Goal: Information Seeking & Learning: Learn about a topic

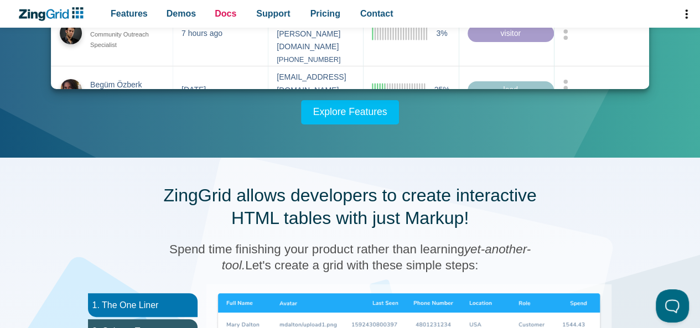
click at [217, 17] on span "Docs" at bounding box center [226, 13] width 22 height 15
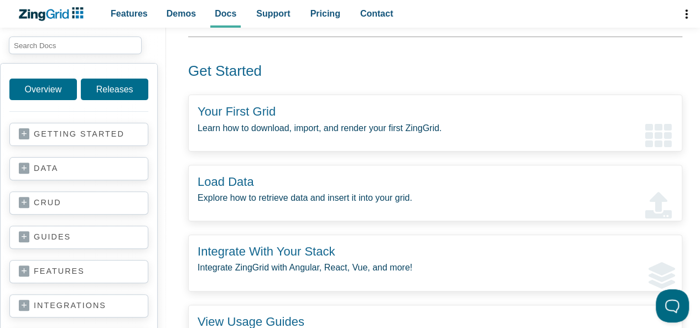
scroll to position [102, 0]
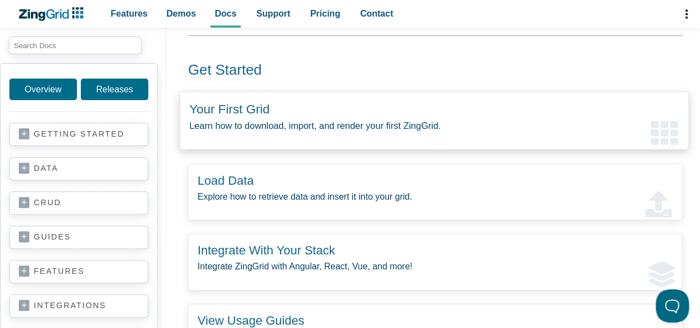
click at [350, 116] on zing-intro-link-card "Your First Grid Learn how to download, import, and render your first ZingGrid." at bounding box center [434, 121] width 509 height 58
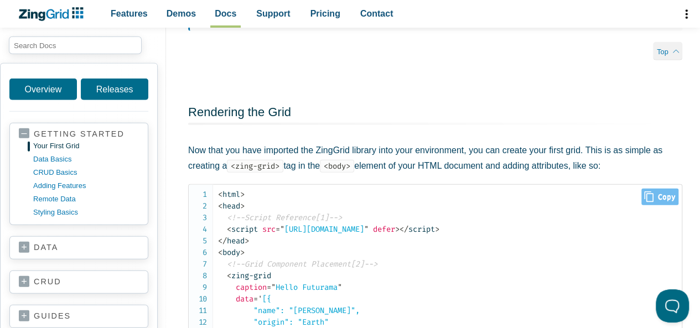
scroll to position [1442, 0]
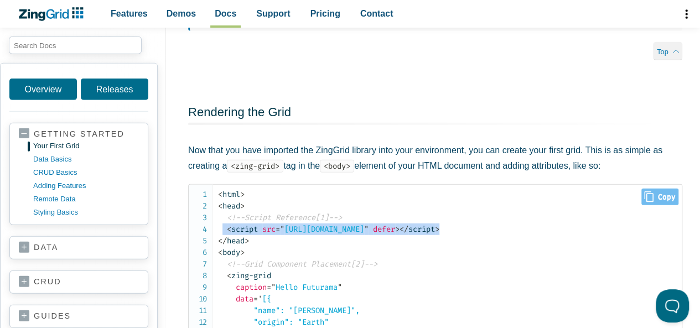
drag, startPoint x: 563, startPoint y: 230, endPoint x: 223, endPoint y: 226, distance: 340.4
copy code "< script src = " https://cdn.zinggrid.com/zinggrid.min.js " defer > </ script >"
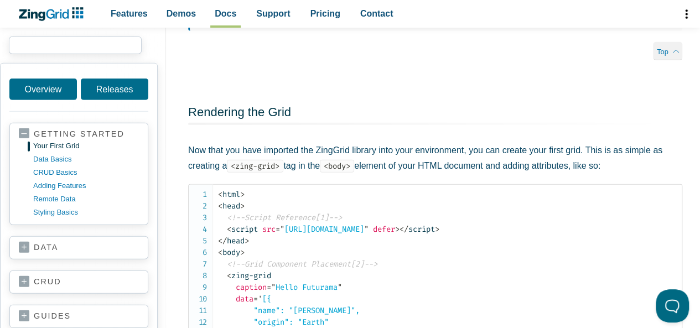
click at [40, 48] on input "search input" at bounding box center [75, 46] width 133 height 18
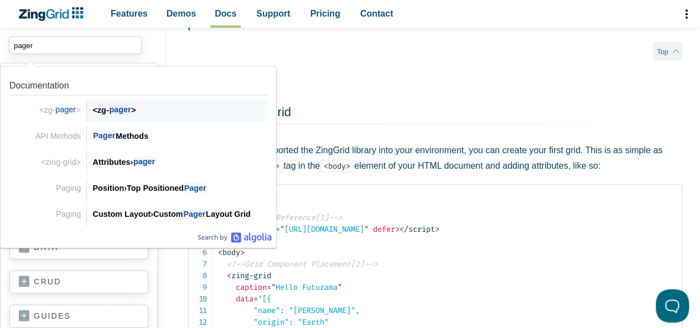
click at [134, 113] on div "<zg- pager >" at bounding box center [179, 110] width 175 height 13
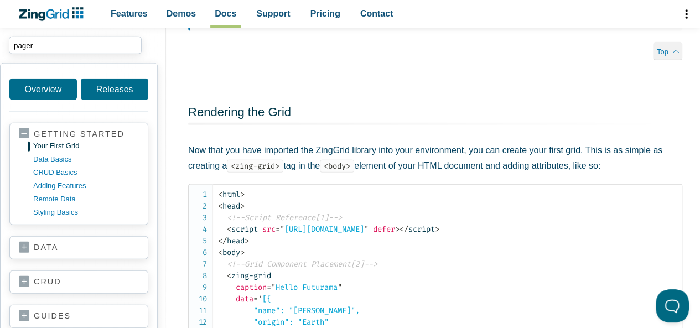
type input "pager"
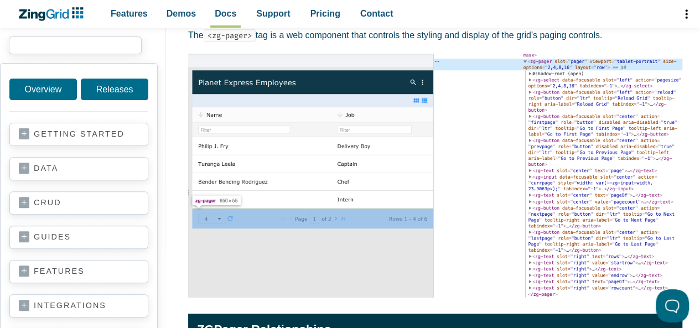
click at [28, 45] on input "search input" at bounding box center [75, 46] width 133 height 18
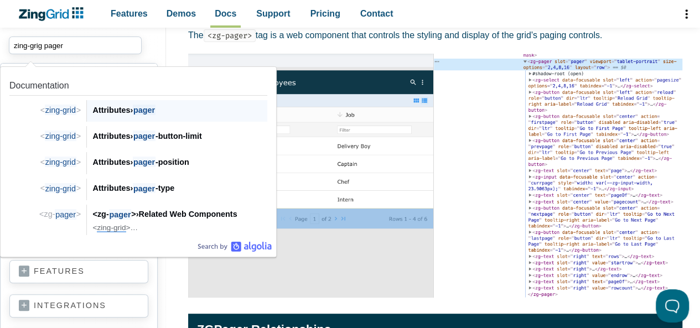
click at [165, 112] on div "Attributes › pager" at bounding box center [179, 110] width 175 height 13
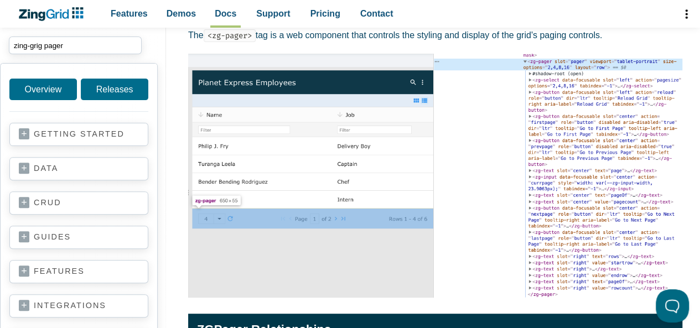
type input "zing-grig pager"
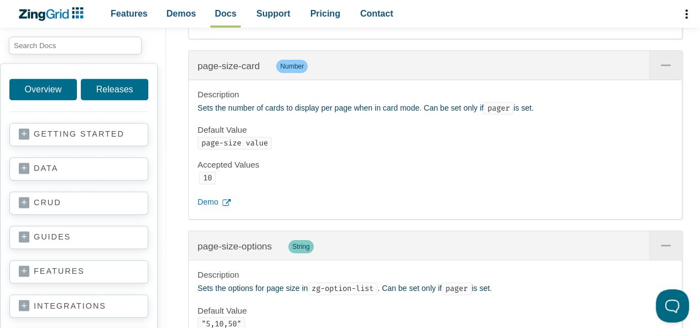
scroll to position [17545, 0]
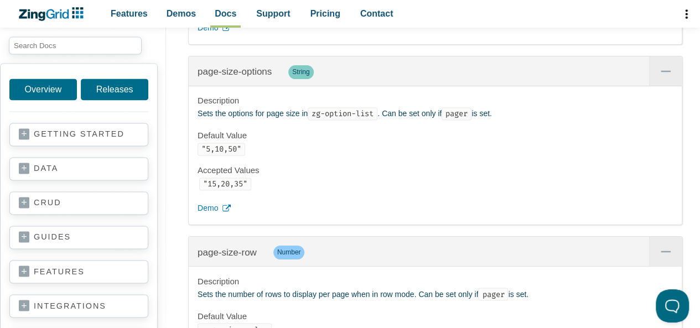
click at [213, 35] on span "Demo" at bounding box center [208, 28] width 20 height 13
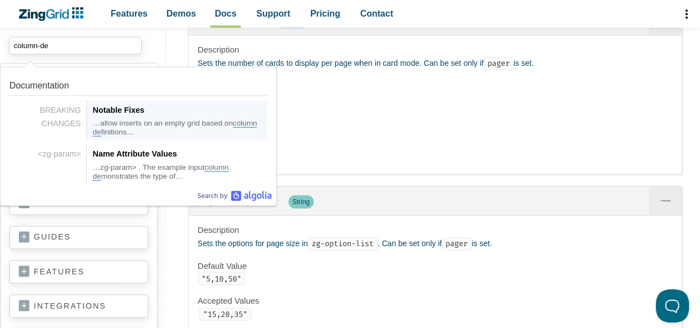
click at [183, 131] on div "…allow inserts on an empty grid based on column de finitions…" at bounding box center [179, 128] width 175 height 18
type input "column-de"
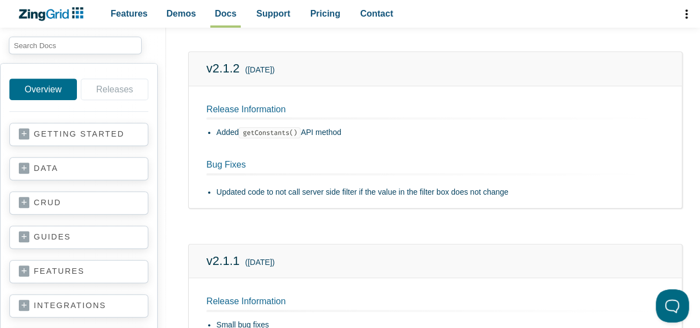
scroll to position [249, 0]
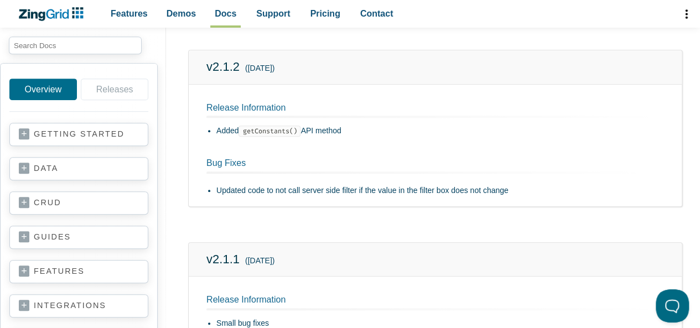
click at [93, 141] on section "getting started your first grid data basics CRUD basics adding features remote …" at bounding box center [78, 134] width 139 height 23
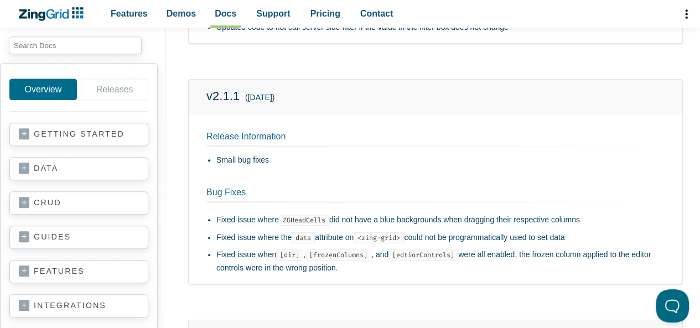
scroll to position [417, 0]
